Goal: Navigation & Orientation: Find specific page/section

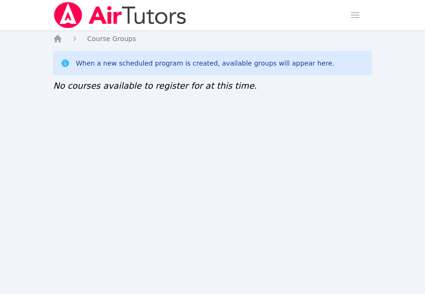
click at [382, 141] on div "Home Sessions Study Groups Students Messages Open user menu Sokha Lee Open main…" at bounding box center [212, 147] width 425 height 294
click at [147, 146] on div "Home Sessions Study Groups Students Messages Open user menu Sokha Lee Open main…" at bounding box center [212, 147] width 425 height 294
click at [148, 210] on div "Home Sessions Study Groups Students Messages Open user menu [PERSON_NAME] Open …" at bounding box center [212, 147] width 425 height 294
